Goal: Task Accomplishment & Management: Manage account settings

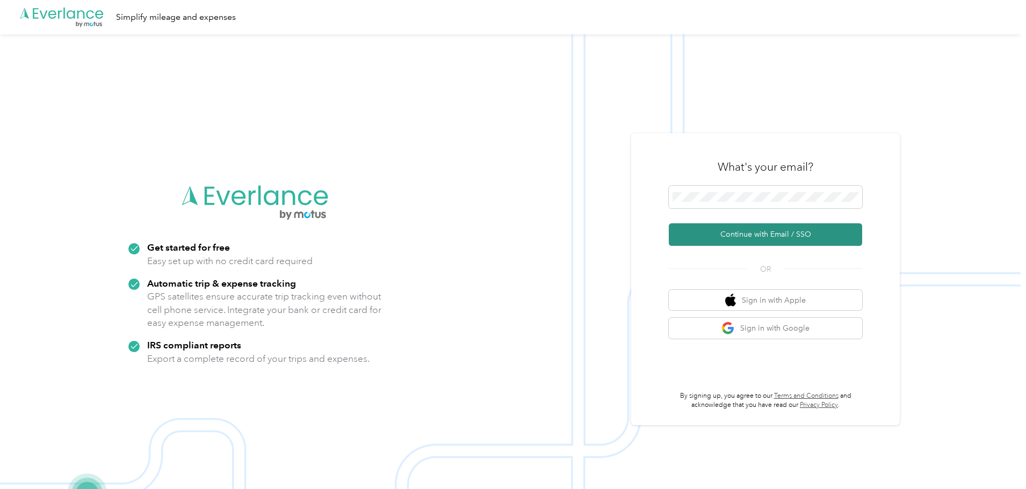
click at [707, 234] on button "Continue with Email / SSO" at bounding box center [765, 234] width 193 height 23
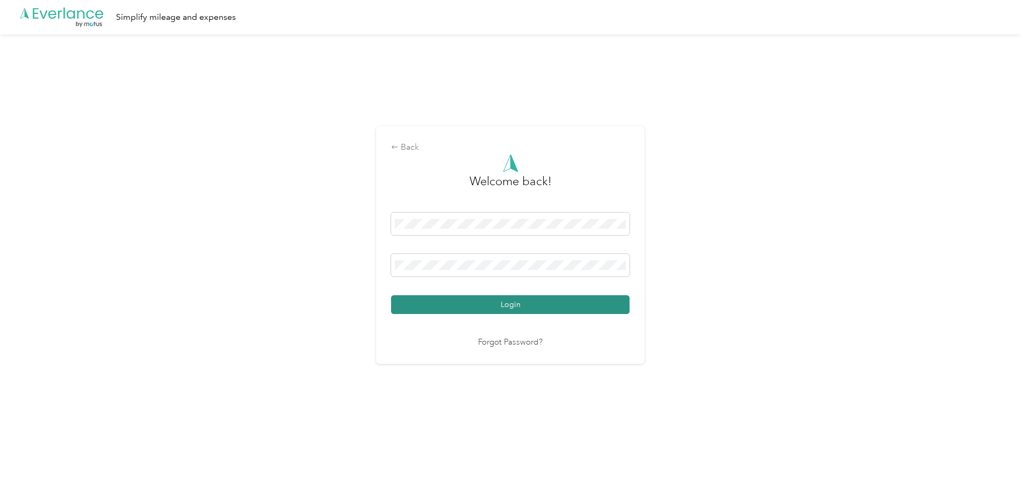
click at [419, 304] on button "Login" at bounding box center [510, 304] width 238 height 19
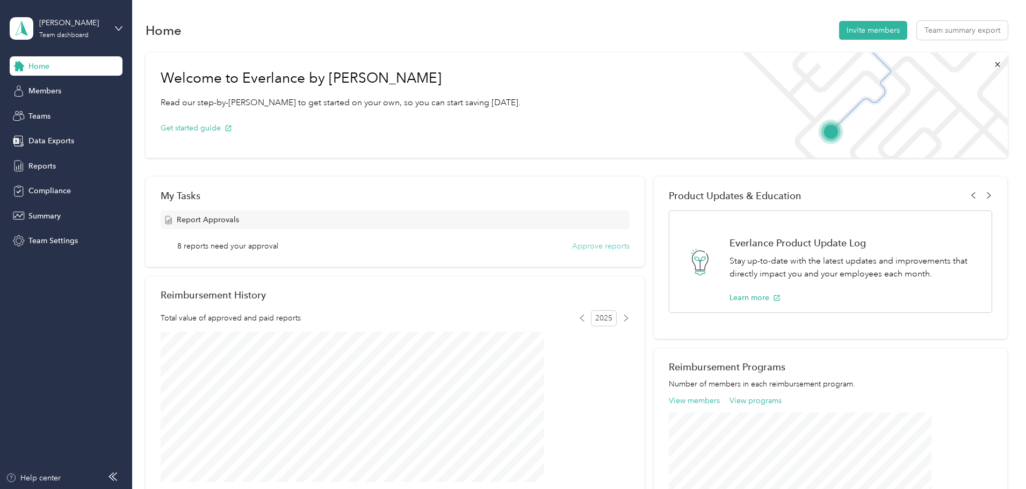
click at [584, 248] on button "Approve reports" at bounding box center [600, 246] width 57 height 11
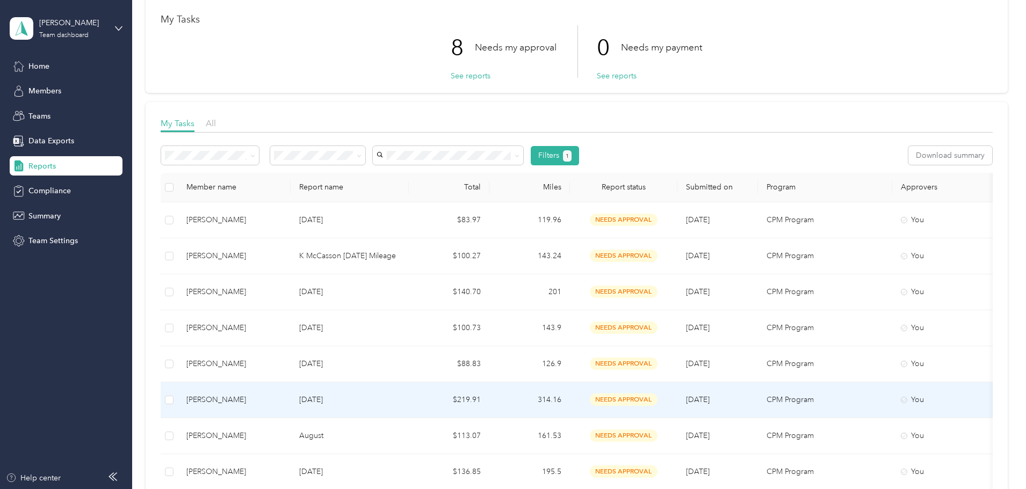
scroll to position [107, 0]
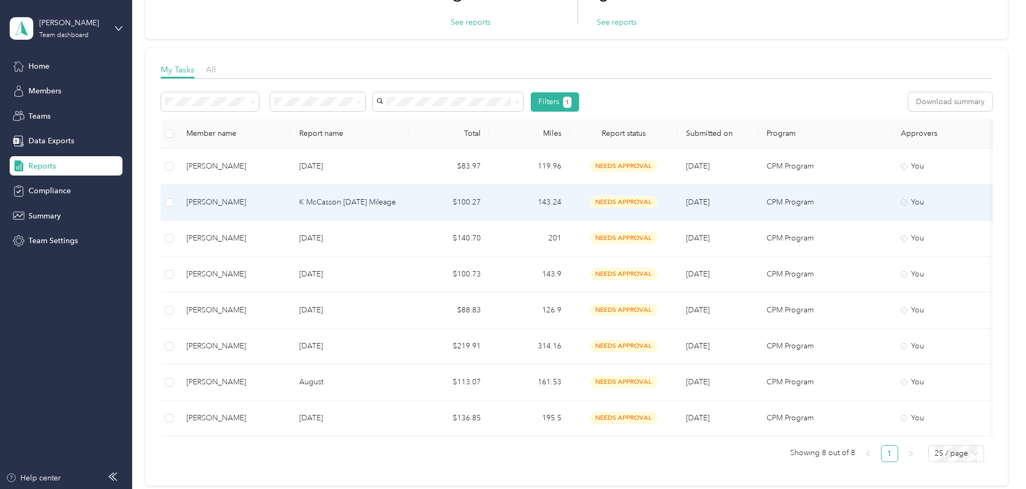
click at [400, 197] on p "K McCasson [DATE] Mileage" at bounding box center [349, 203] width 101 height 12
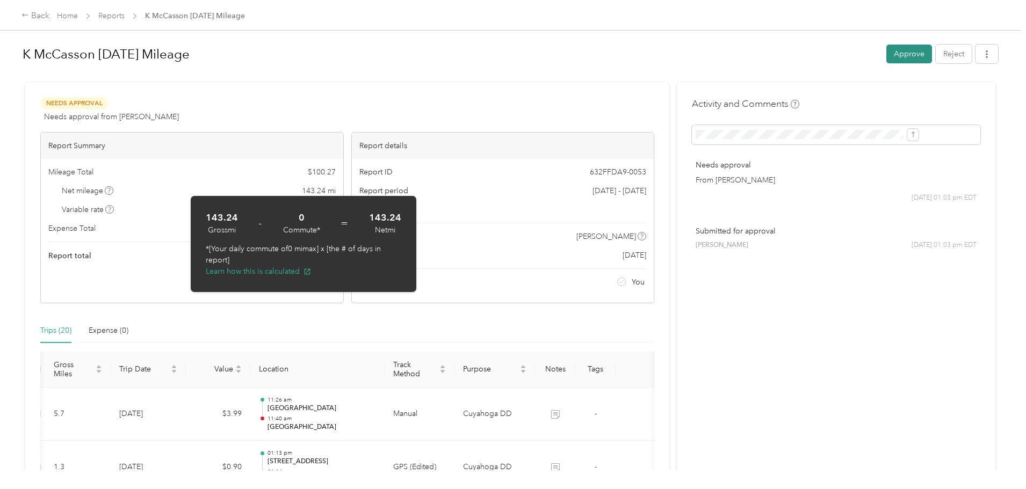
click at [819, 52] on button "Approve" at bounding box center [909, 54] width 46 height 19
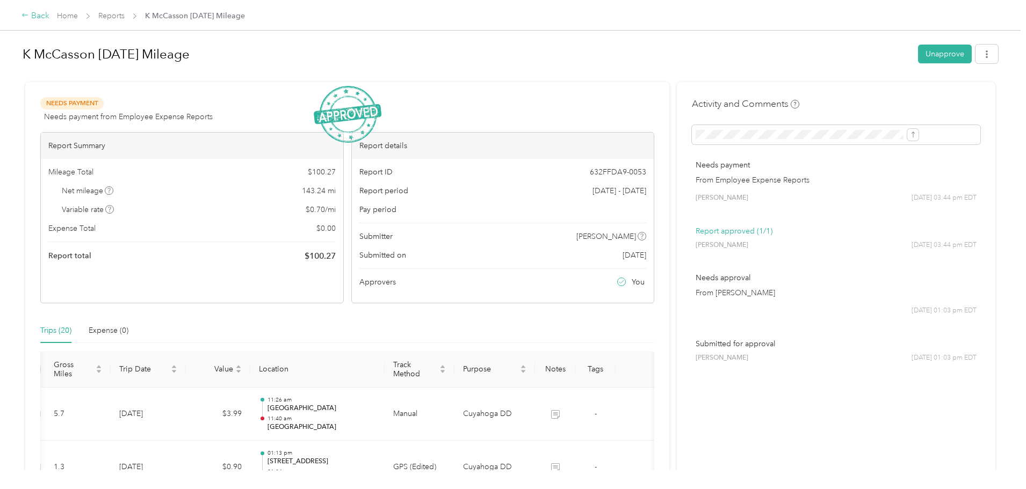
click at [29, 13] on icon at bounding box center [25, 15] width 8 height 8
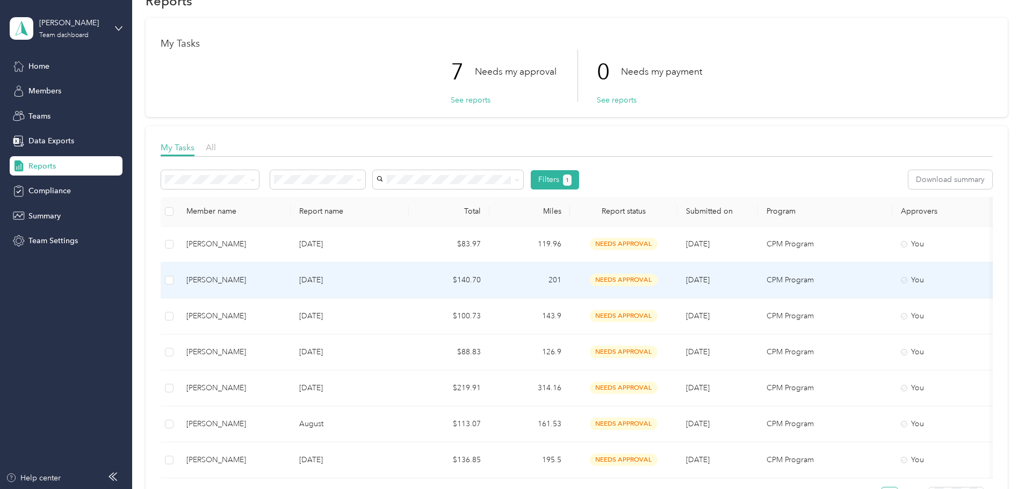
scroll to position [54, 0]
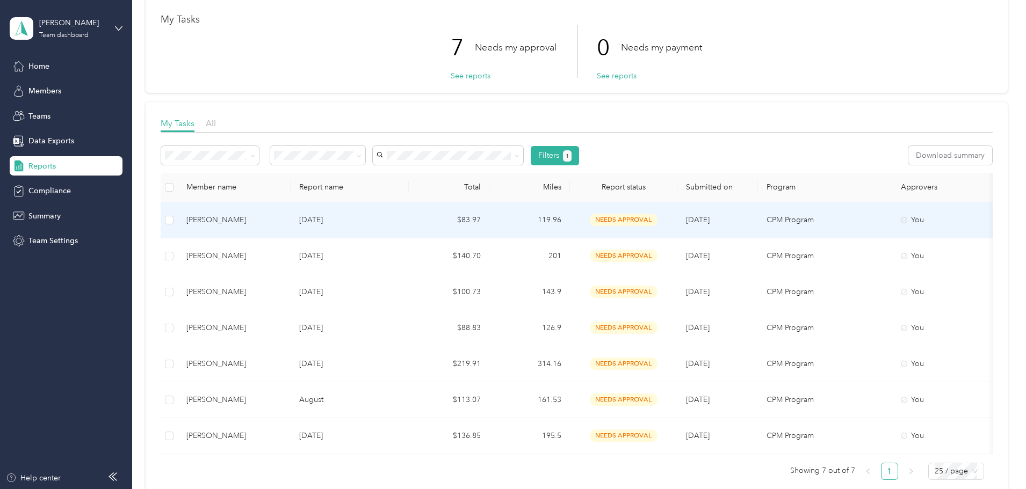
click at [400, 226] on p "[DATE]" at bounding box center [349, 220] width 101 height 12
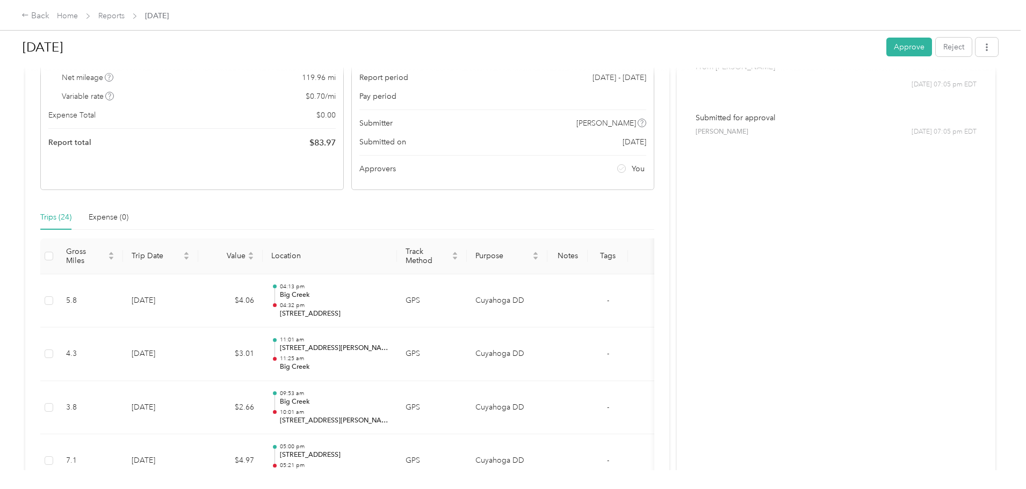
scroll to position [53, 0]
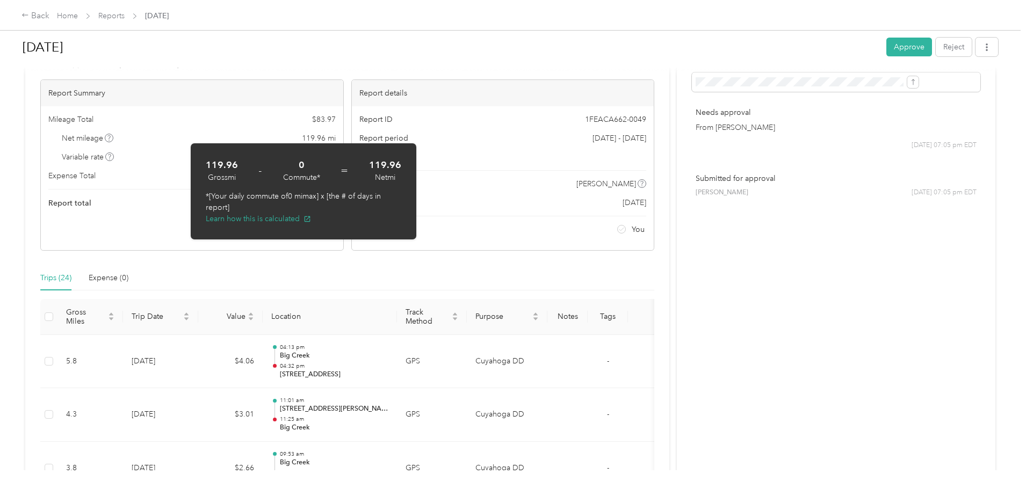
click at [819, 49] on button "Approve" at bounding box center [909, 47] width 46 height 19
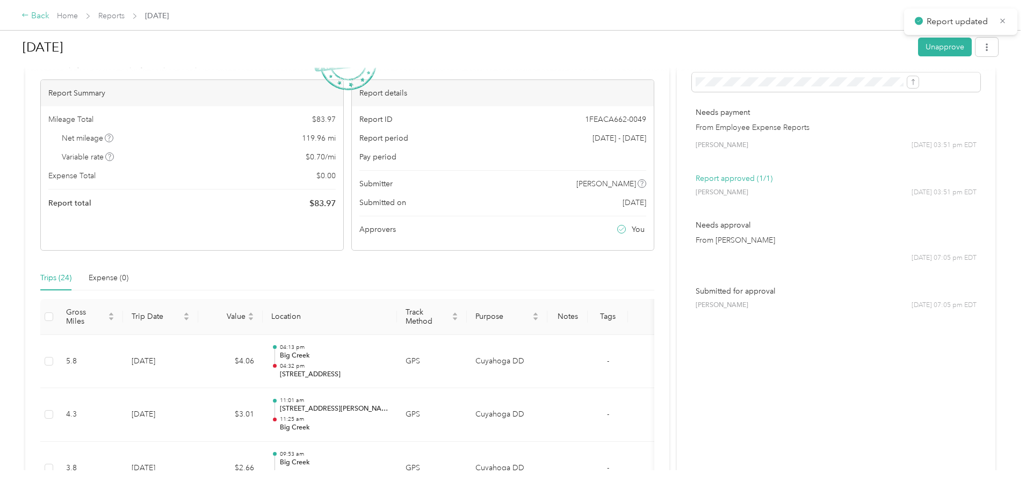
click at [49, 20] on div "Back" at bounding box center [35, 16] width 28 height 13
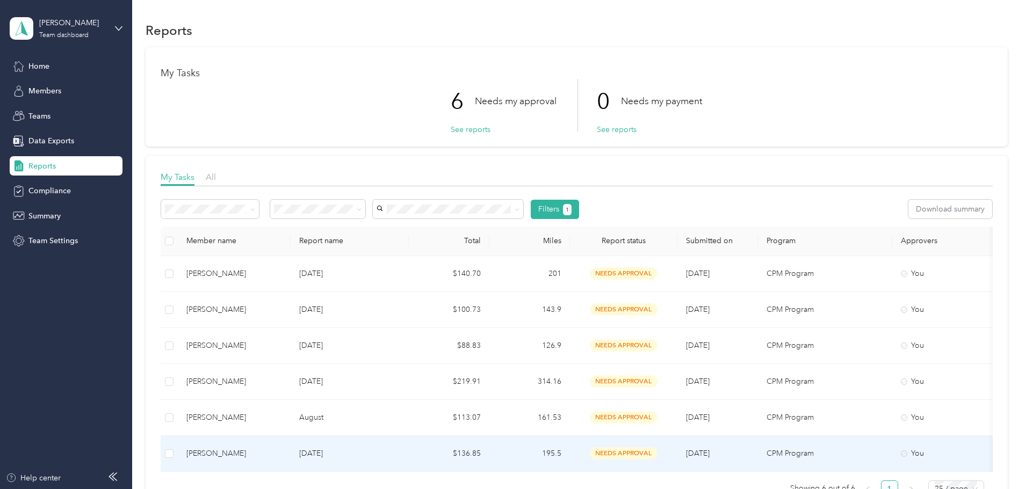
drag, startPoint x: 424, startPoint y: 445, endPoint x: 416, endPoint y: 447, distance: 8.7
click at [409, 373] on td "[DATE]" at bounding box center [350, 454] width 118 height 36
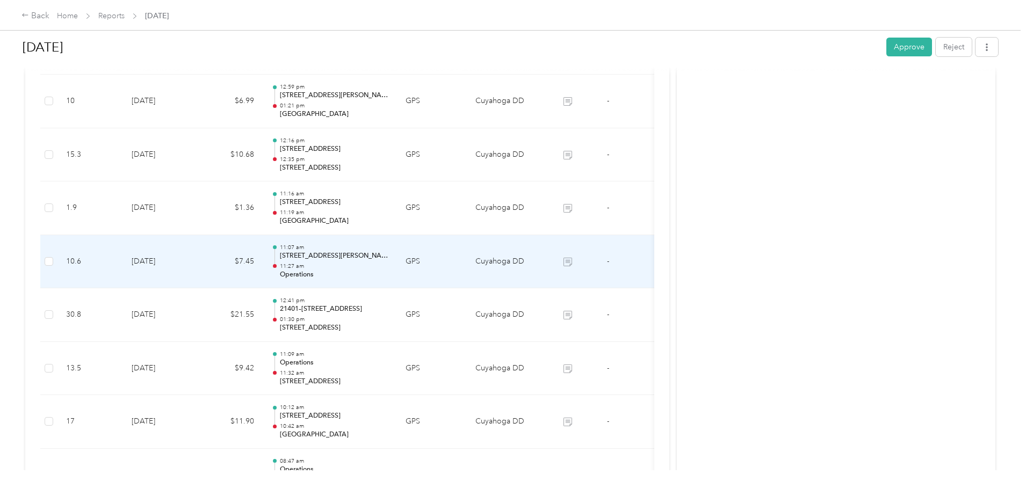
scroll to position [645, 0]
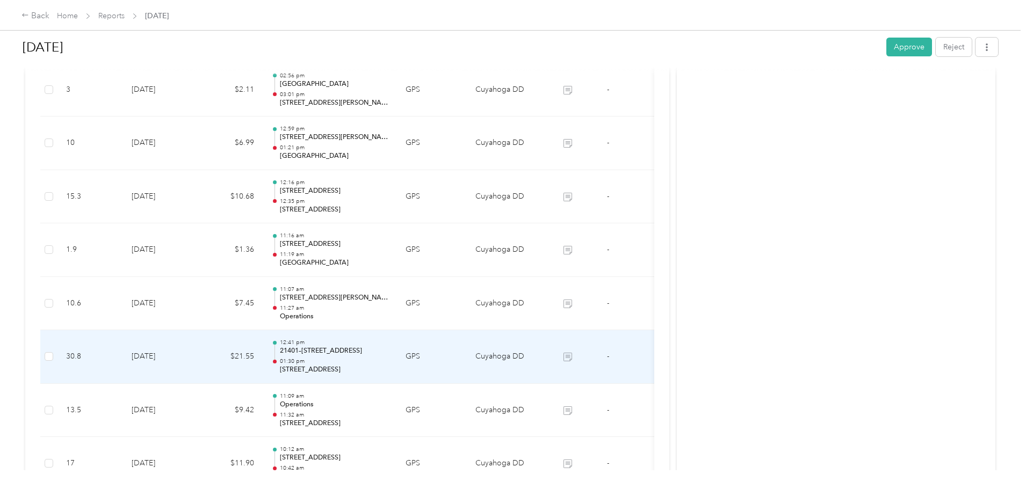
click at [467, 361] on td "GPS" at bounding box center [432, 357] width 70 height 54
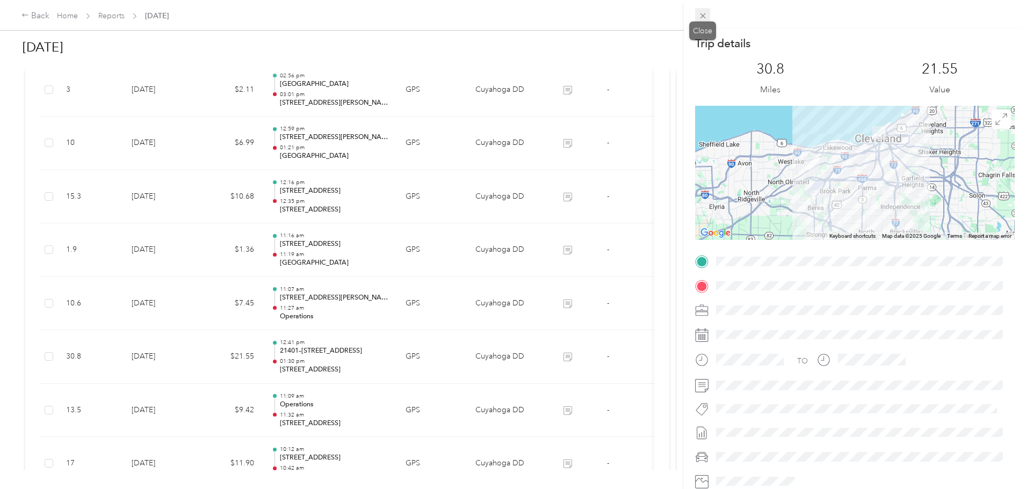
click at [707, 20] on icon at bounding box center [702, 15] width 9 height 9
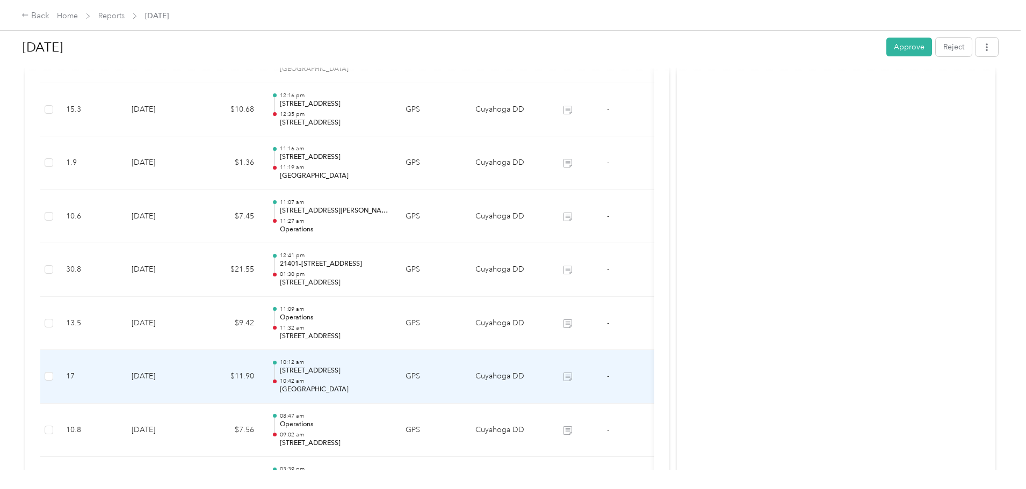
scroll to position [699, 0]
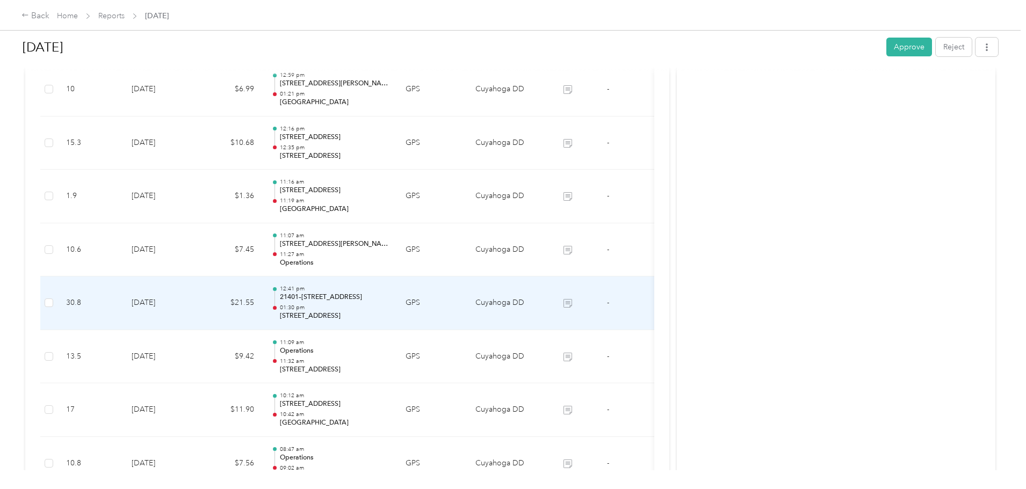
click at [198, 319] on td "[DATE]" at bounding box center [160, 304] width 75 height 54
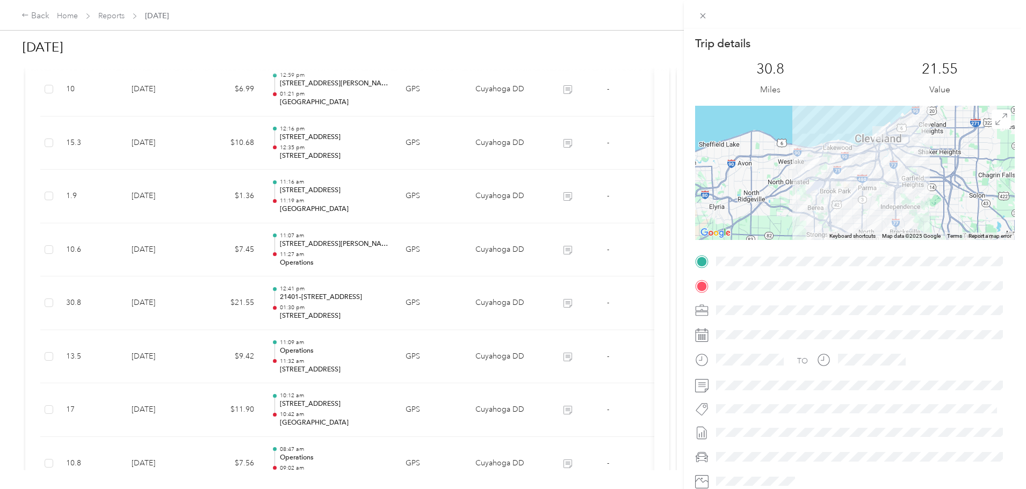
click at [819, 188] on div at bounding box center [855, 173] width 320 height 134
click at [819, 144] on div at bounding box center [855, 173] width 320 height 134
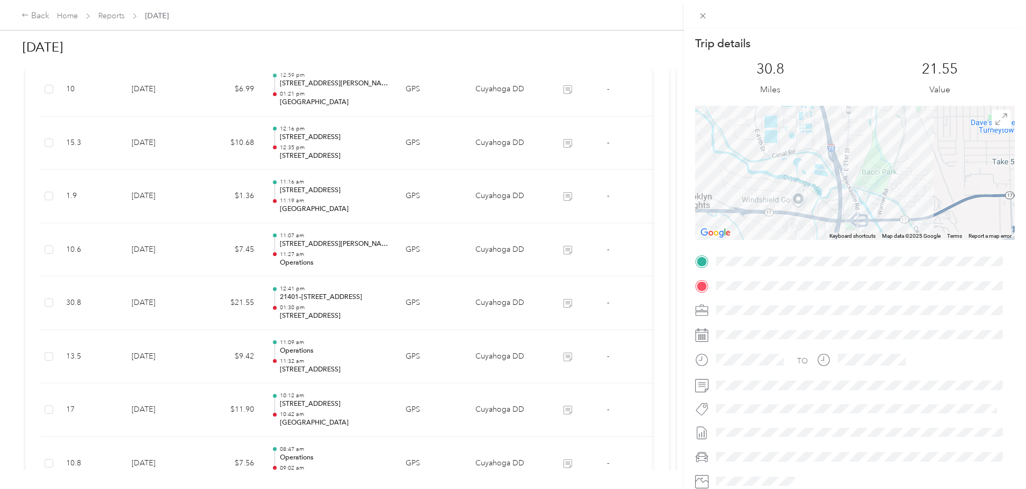
drag, startPoint x: 995, startPoint y: 119, endPoint x: 990, endPoint y: 179, distance: 59.8
click at [819, 179] on div "← Move left → Move right ↑ Move up ↓ Move down + Zoom in - Zoom out Home Jump l…" at bounding box center [855, 173] width 320 height 134
click at [819, 122] on icon at bounding box center [1001, 119] width 12 height 12
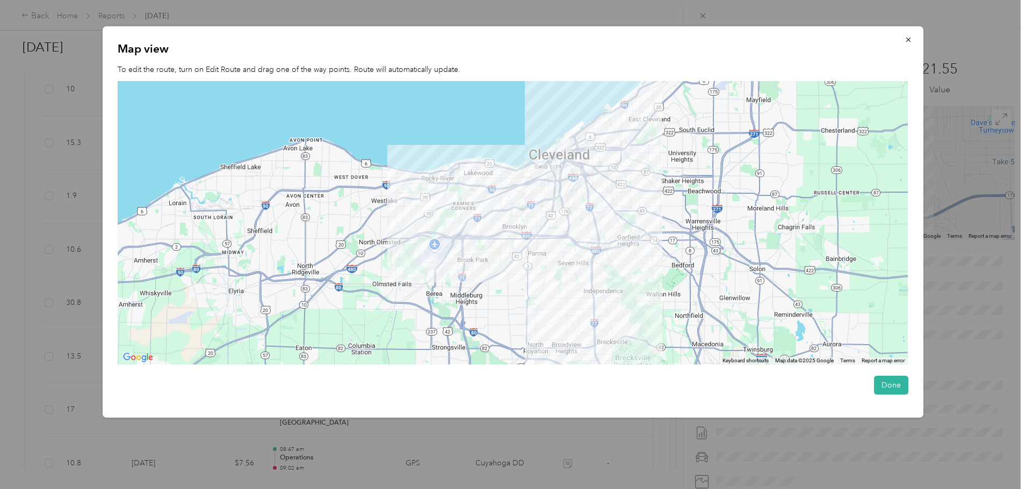
click at [426, 205] on img at bounding box center [428, 205] width 13 height 13
drag, startPoint x: 426, startPoint y: 206, endPoint x: 424, endPoint y: 200, distance: 6.1
click at [424, 201] on img at bounding box center [428, 205] width 13 height 13
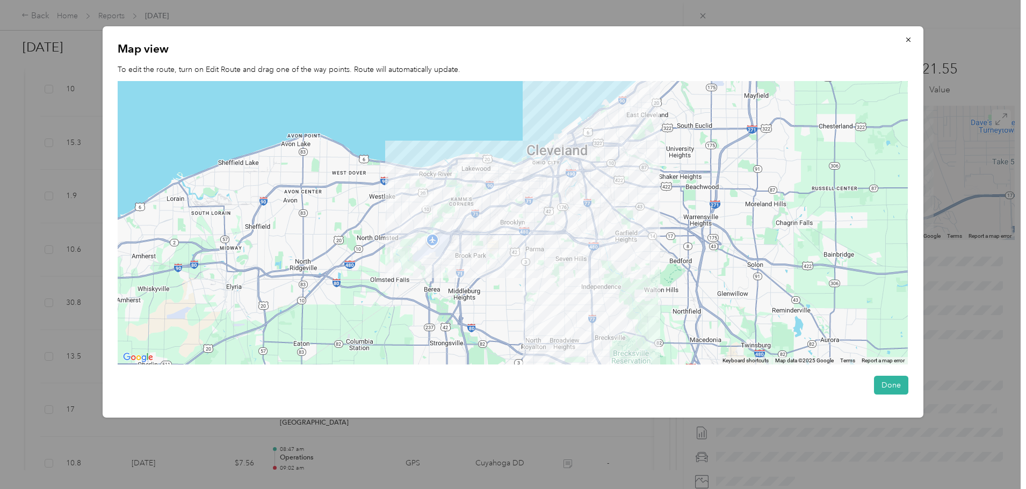
click at [426, 199] on img at bounding box center [426, 200] width 13 height 13
click at [427, 199] on img at bounding box center [426, 200] width 13 height 13
drag, startPoint x: 582, startPoint y: 299, endPoint x: 572, endPoint y: 117, distance: 182.3
click at [570, 120] on div at bounding box center [513, 223] width 790 height 284
click at [819, 42] on icon "button" at bounding box center [908, 40] width 8 height 8
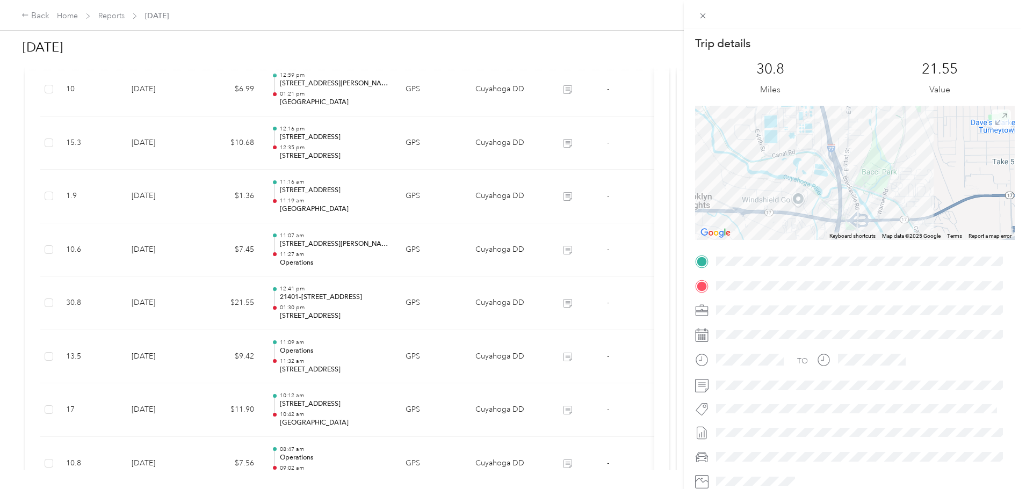
click at [819, 121] on icon at bounding box center [1001, 119] width 12 height 12
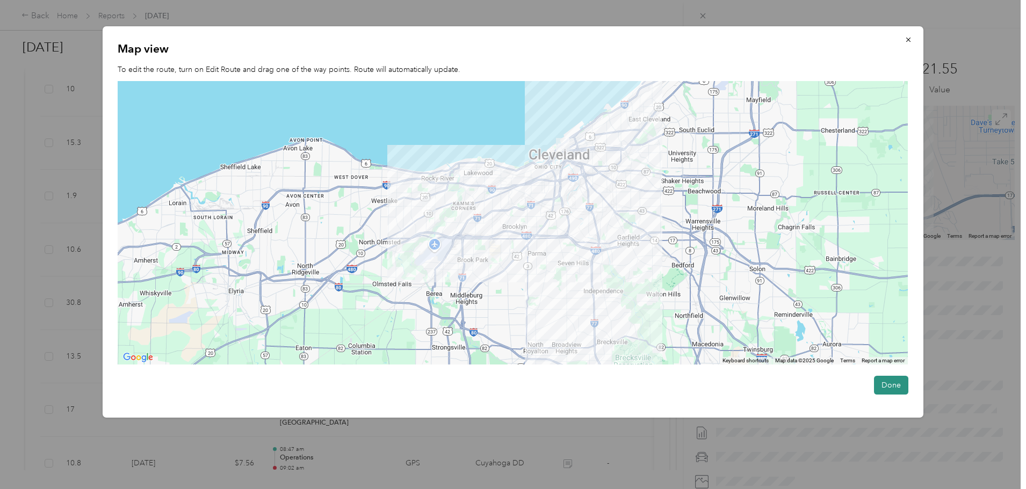
click at [819, 373] on button "Done" at bounding box center [891, 385] width 34 height 19
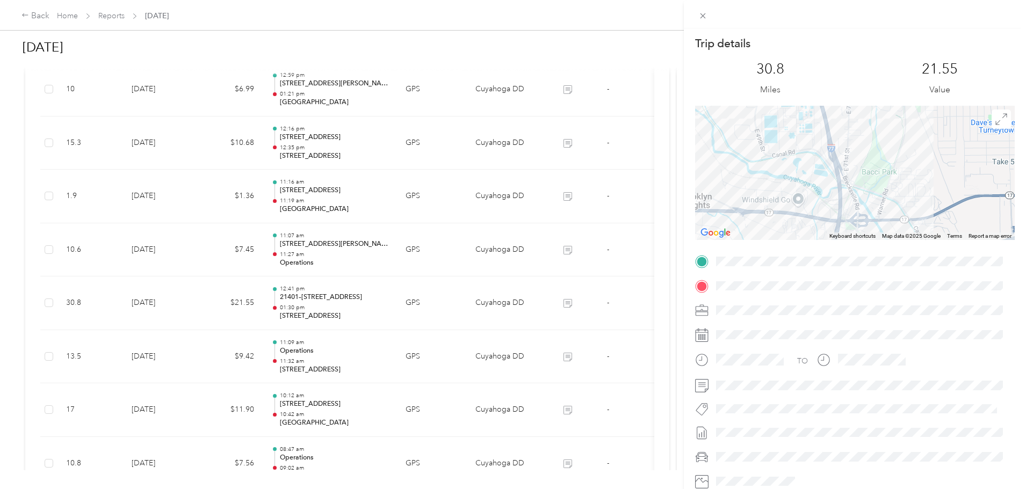
click at [615, 153] on div "Trip details This trip cannot be edited because it is either under review, appr…" at bounding box center [513, 244] width 1026 height 489
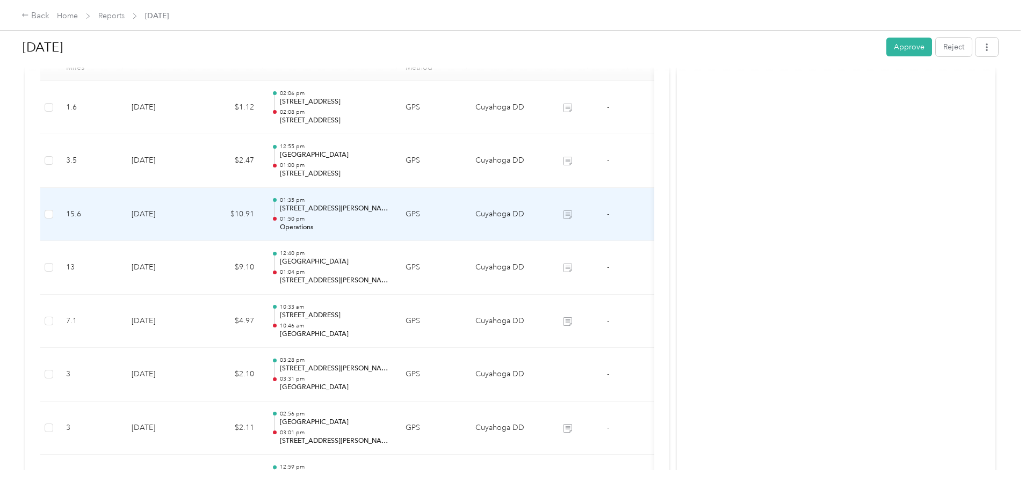
scroll to position [215, 0]
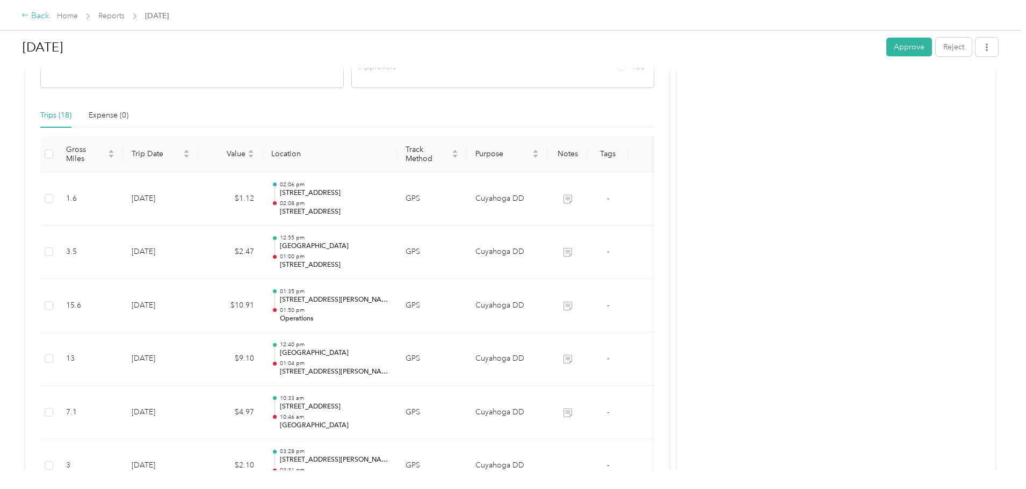
click at [49, 15] on div "Back" at bounding box center [35, 16] width 28 height 13
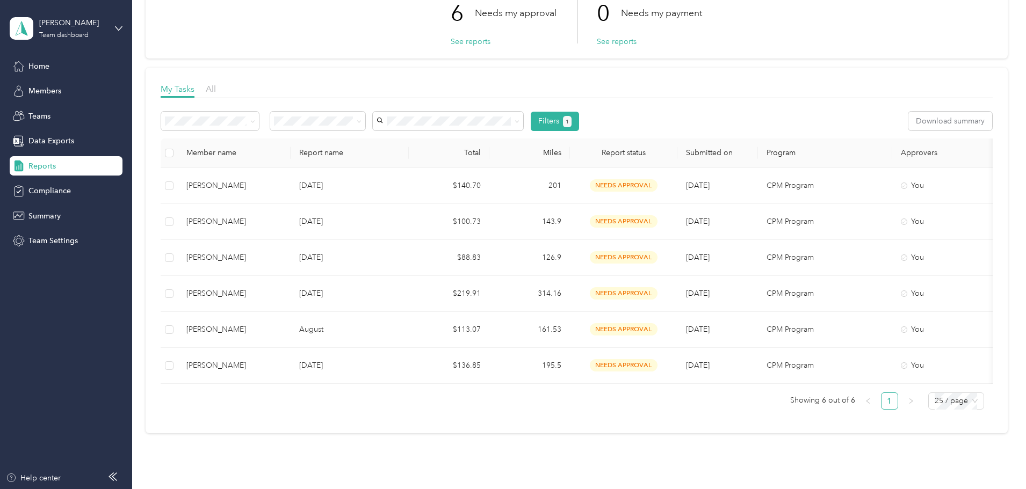
scroll to position [107, 0]
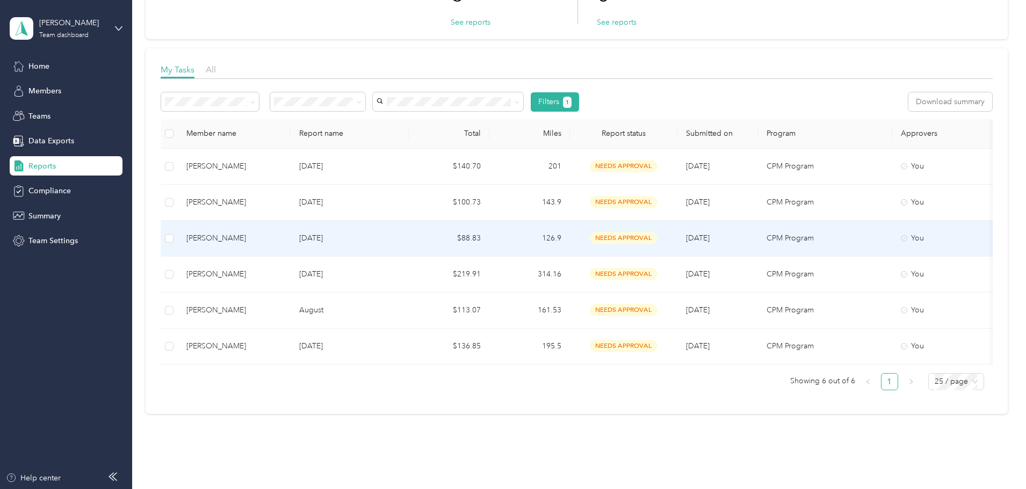
click at [409, 231] on td "[DATE]" at bounding box center [350, 239] width 118 height 36
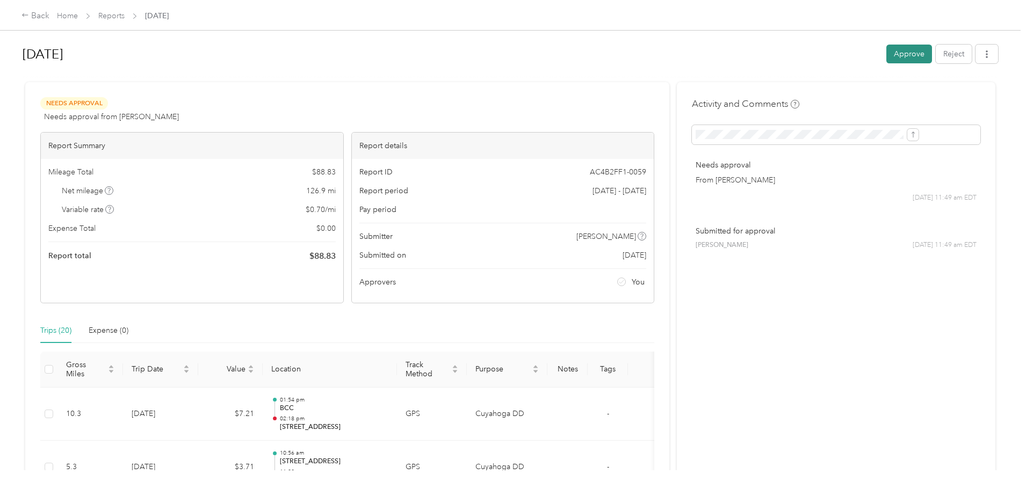
drag, startPoint x: 804, startPoint y: 52, endPoint x: 814, endPoint y: 48, distance: 10.7
click at [819, 48] on button "Approve" at bounding box center [909, 54] width 46 height 19
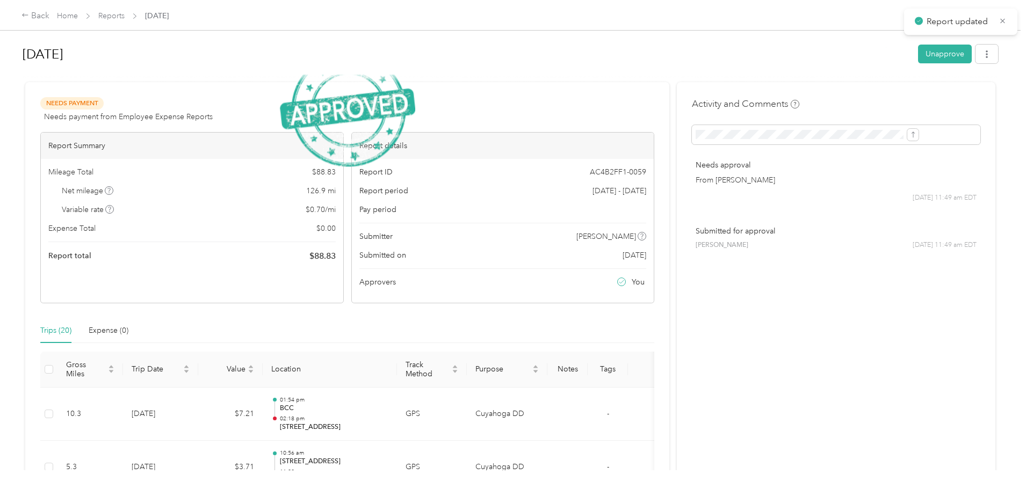
click at [807, 59] on h1 "[DATE]" at bounding box center [467, 54] width 888 height 26
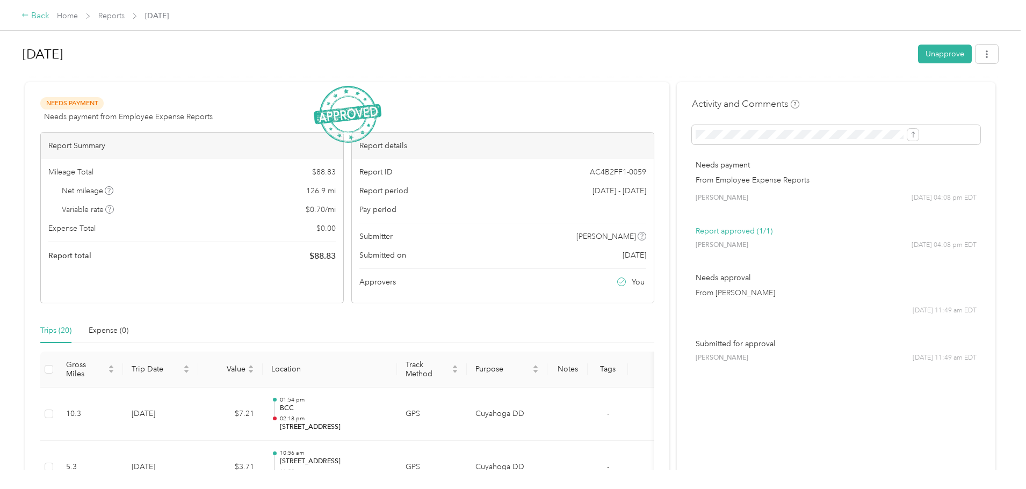
click at [29, 13] on icon at bounding box center [25, 15] width 8 height 8
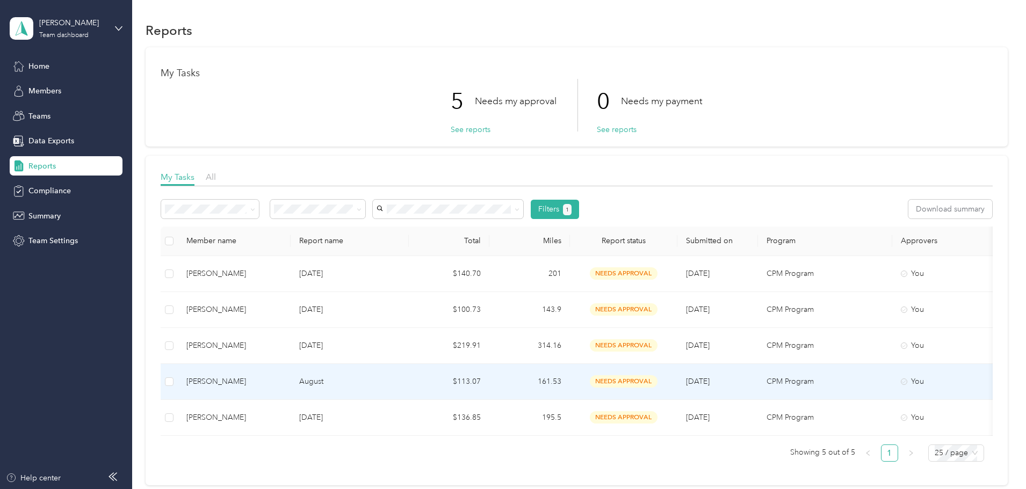
click at [400, 373] on p "August" at bounding box center [349, 382] width 101 height 12
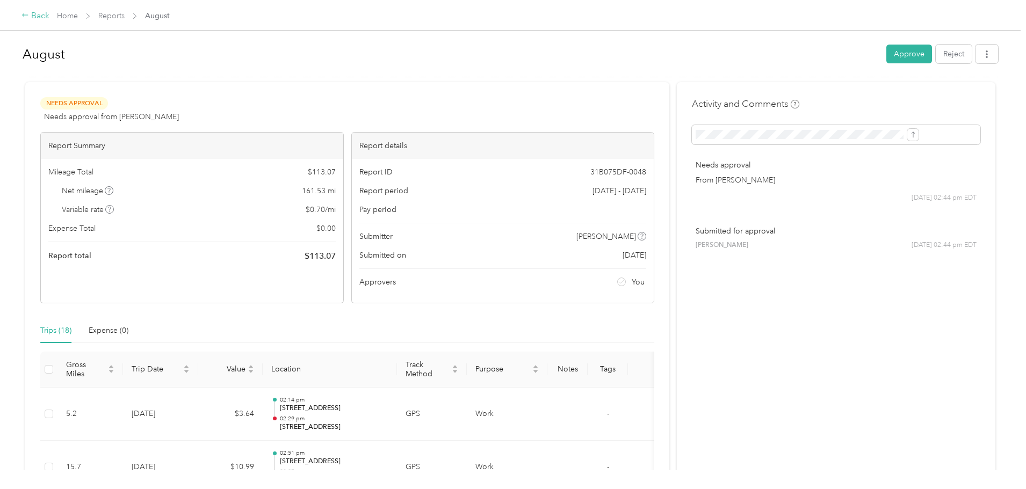
click at [29, 13] on icon at bounding box center [25, 15] width 8 height 8
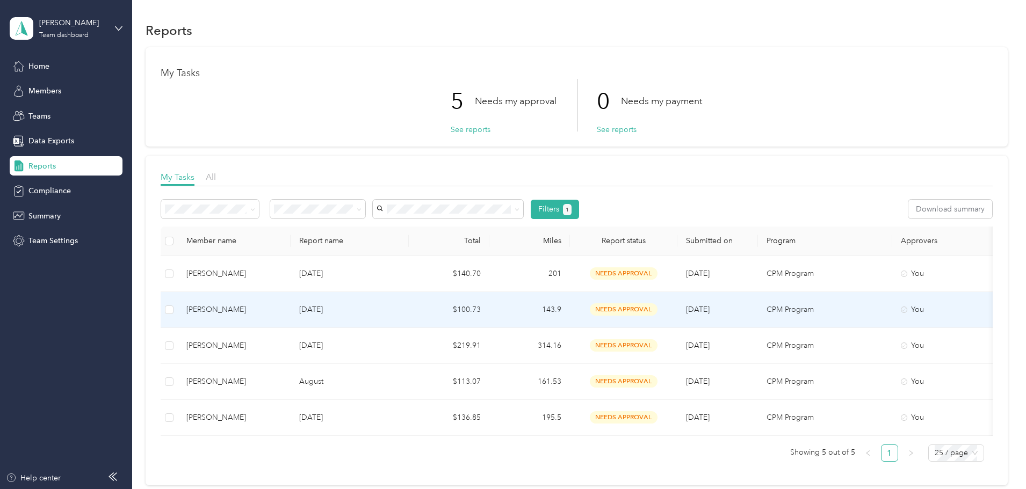
click at [282, 309] on div "[PERSON_NAME]" at bounding box center [234, 310] width 96 height 12
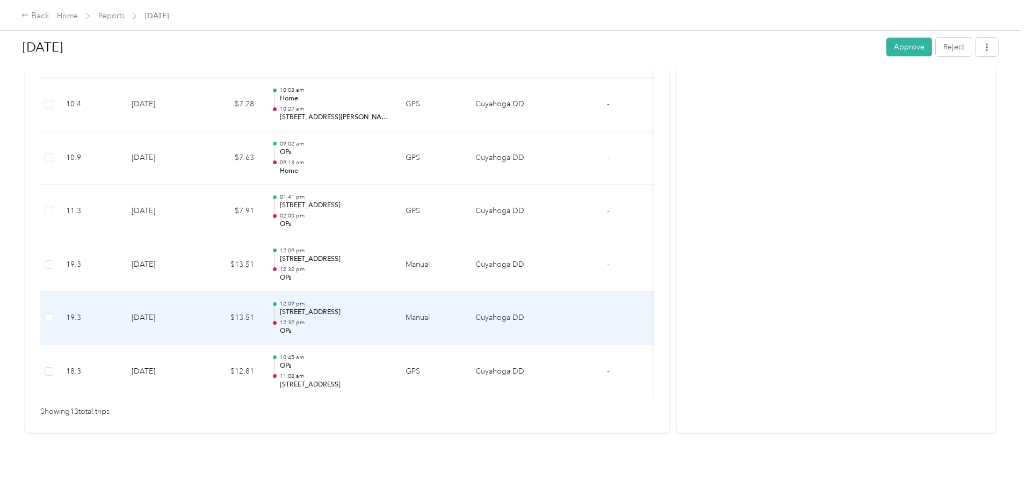
scroll to position [698, 0]
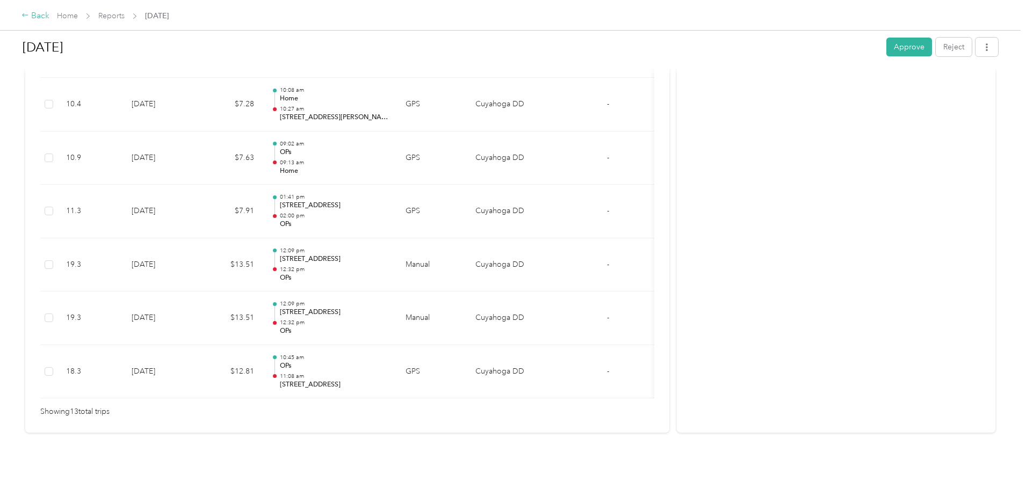
click at [49, 10] on div "Back" at bounding box center [35, 16] width 28 height 13
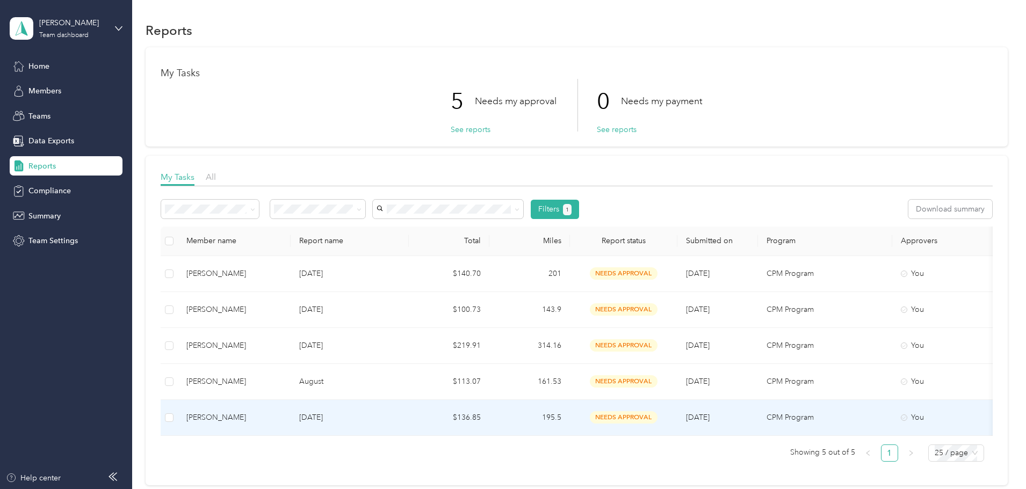
click at [282, 373] on div "[PERSON_NAME]" at bounding box center [234, 418] width 96 height 12
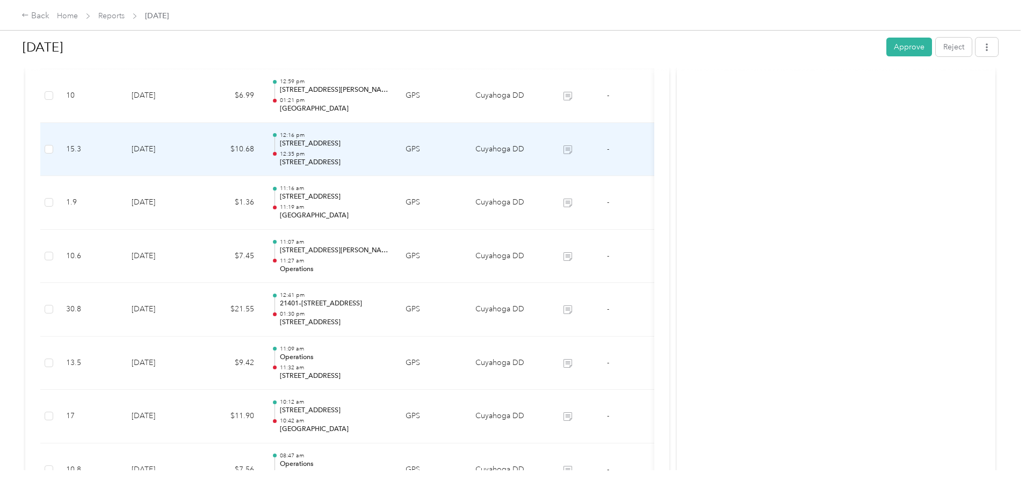
scroll to position [698, 0]
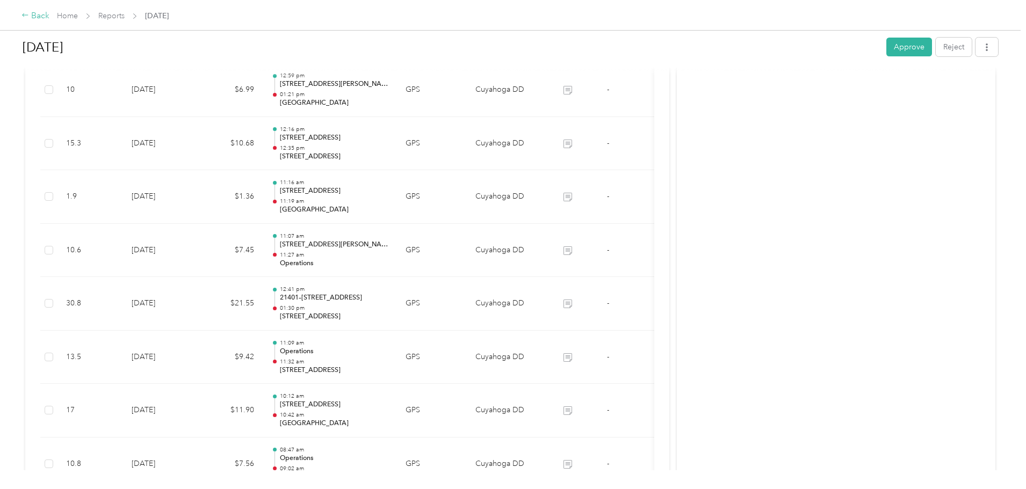
click at [49, 20] on div "Back" at bounding box center [35, 16] width 28 height 13
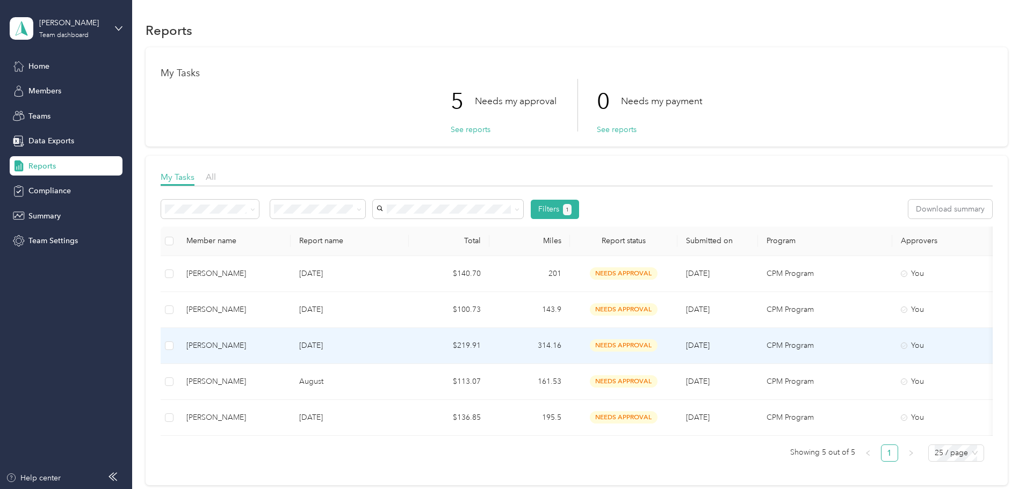
click at [400, 351] on p "[DATE]" at bounding box center [349, 346] width 101 height 12
